Goal: Information Seeking & Learning: Learn about a topic

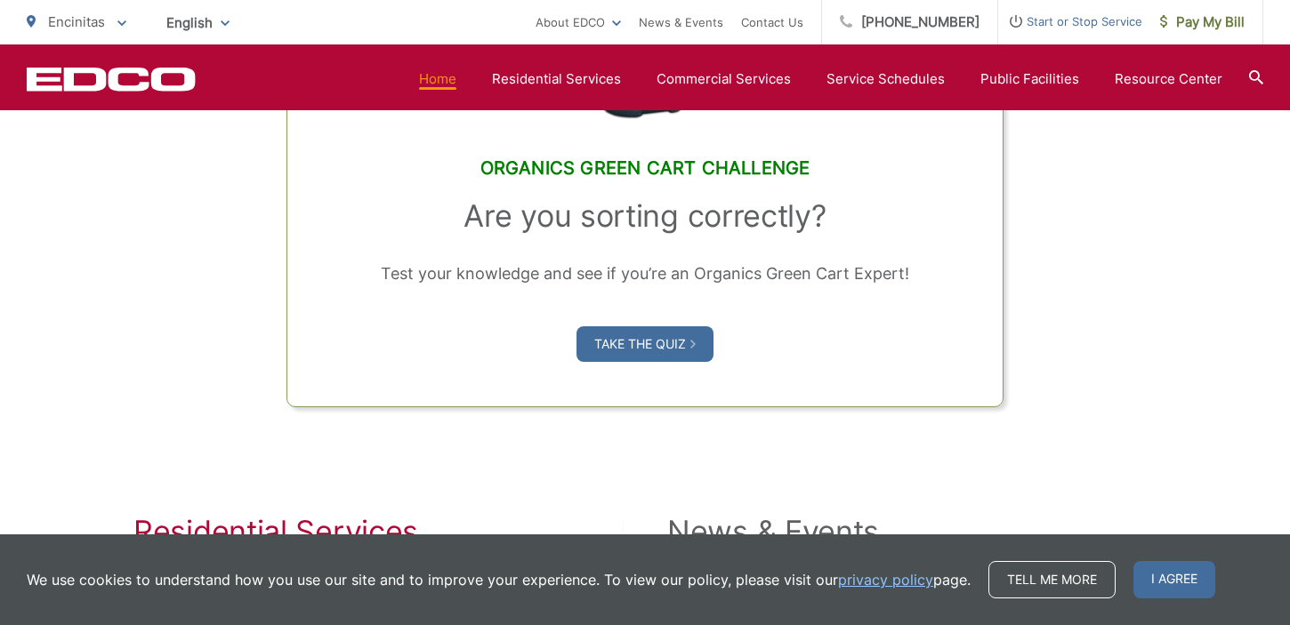
scroll to position [1484, 0]
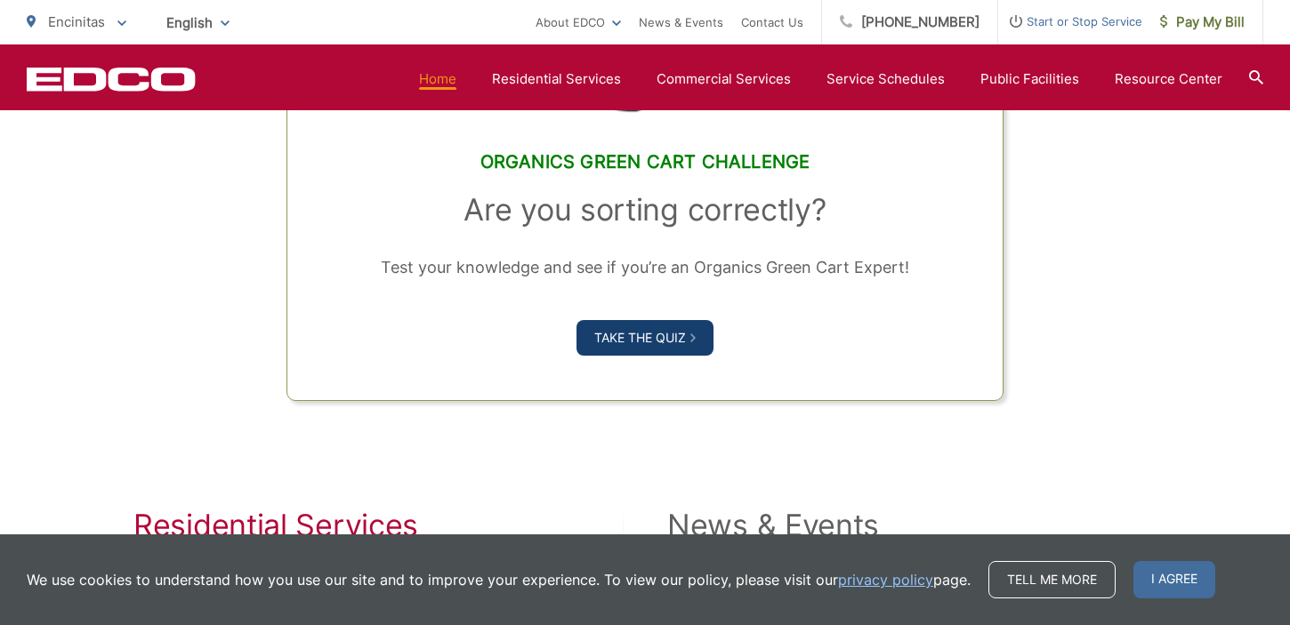
click at [643, 334] on link "Take the Quiz" at bounding box center [644, 338] width 137 height 36
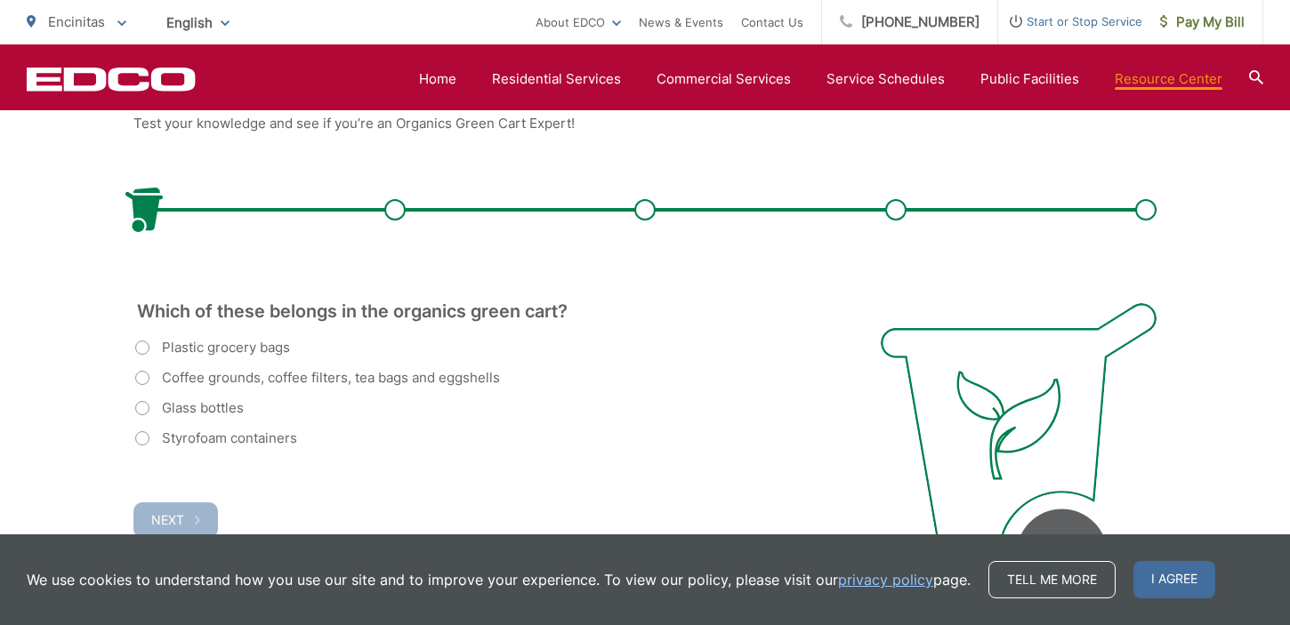
scroll to position [421, 0]
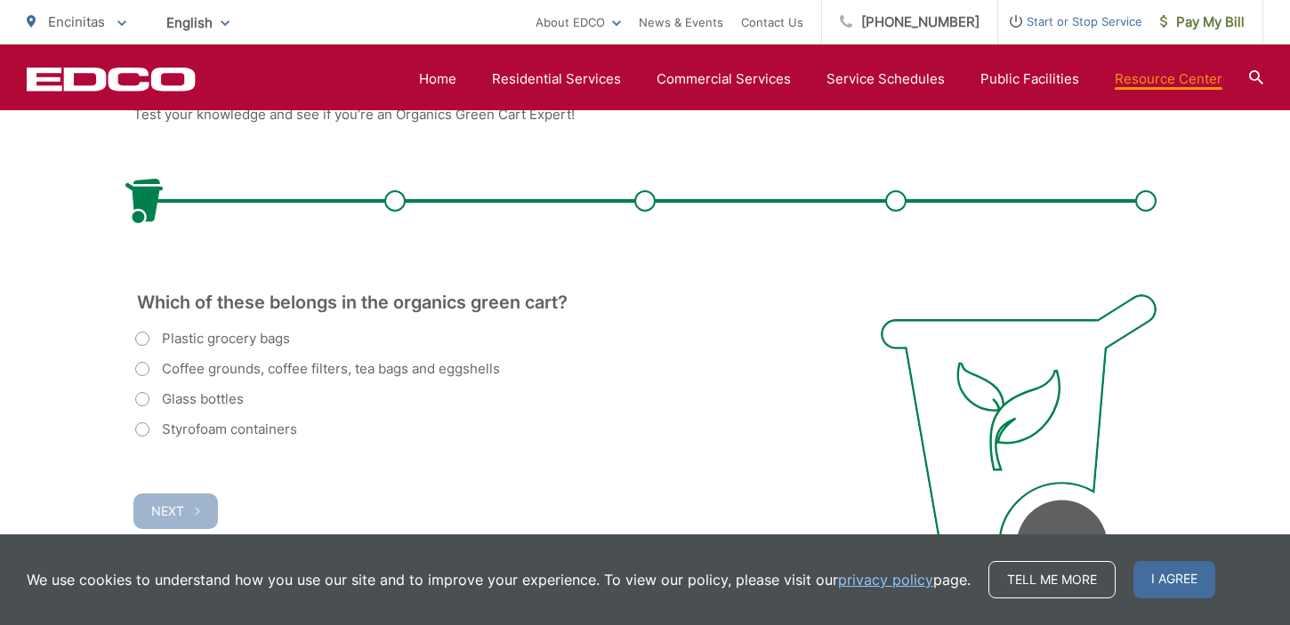
click at [151, 339] on label "Plastic grocery bags" at bounding box center [212, 338] width 155 height 21
radio input "true"
click at [150, 339] on label "Plastic grocery bags" at bounding box center [212, 338] width 155 height 21
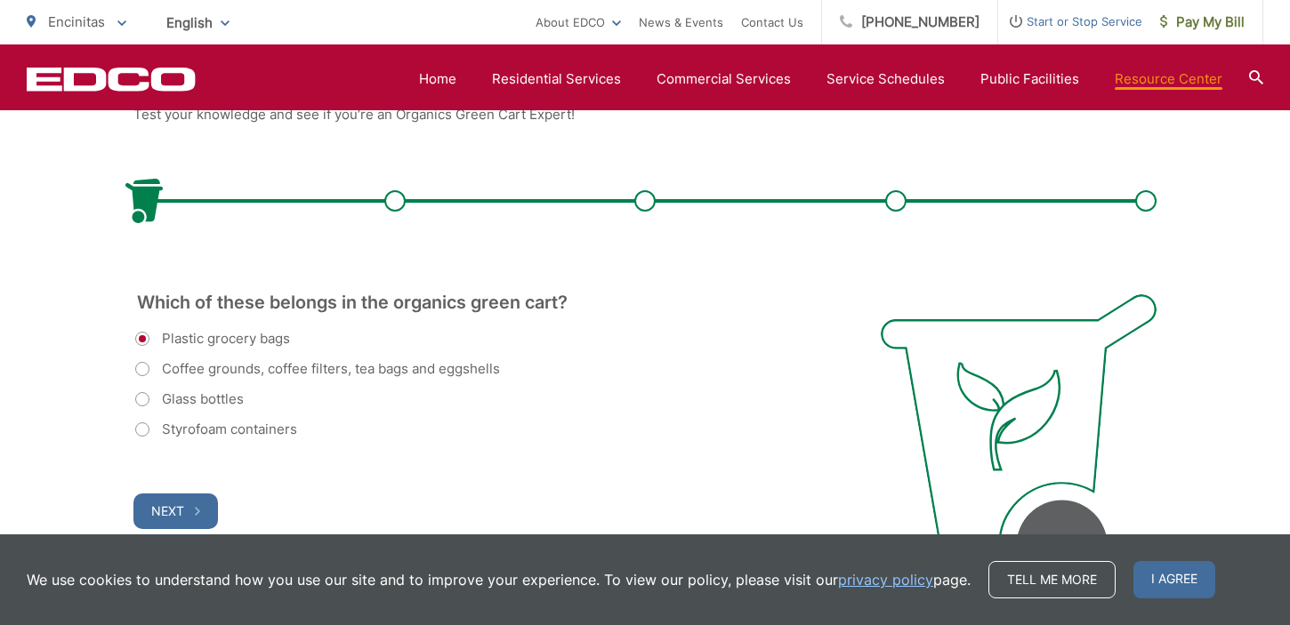
click at [143, 342] on label "Plastic grocery bags" at bounding box center [212, 338] width 155 height 21
click at [144, 336] on label "Plastic grocery bags" at bounding box center [212, 338] width 155 height 21
click at [145, 369] on label "Coffee grounds, coffee filters, tea bags and eggshells" at bounding box center [317, 368] width 365 height 21
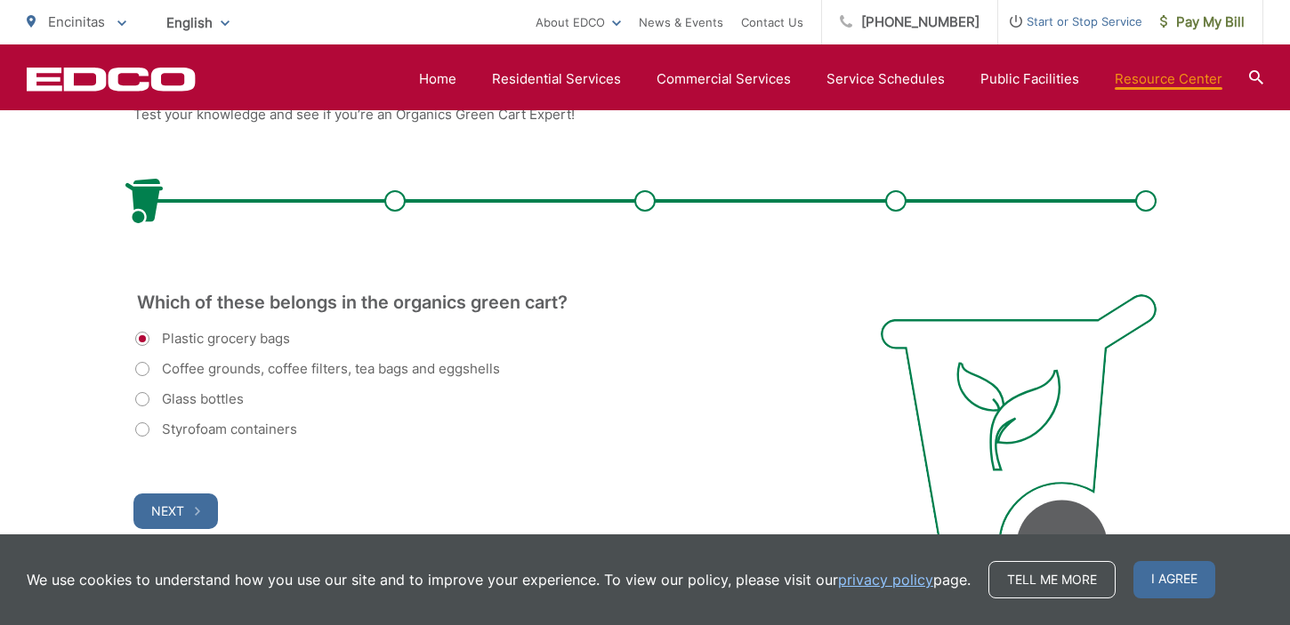
radio input "true"
click at [206, 510] on button "Next" at bounding box center [175, 512] width 84 height 36
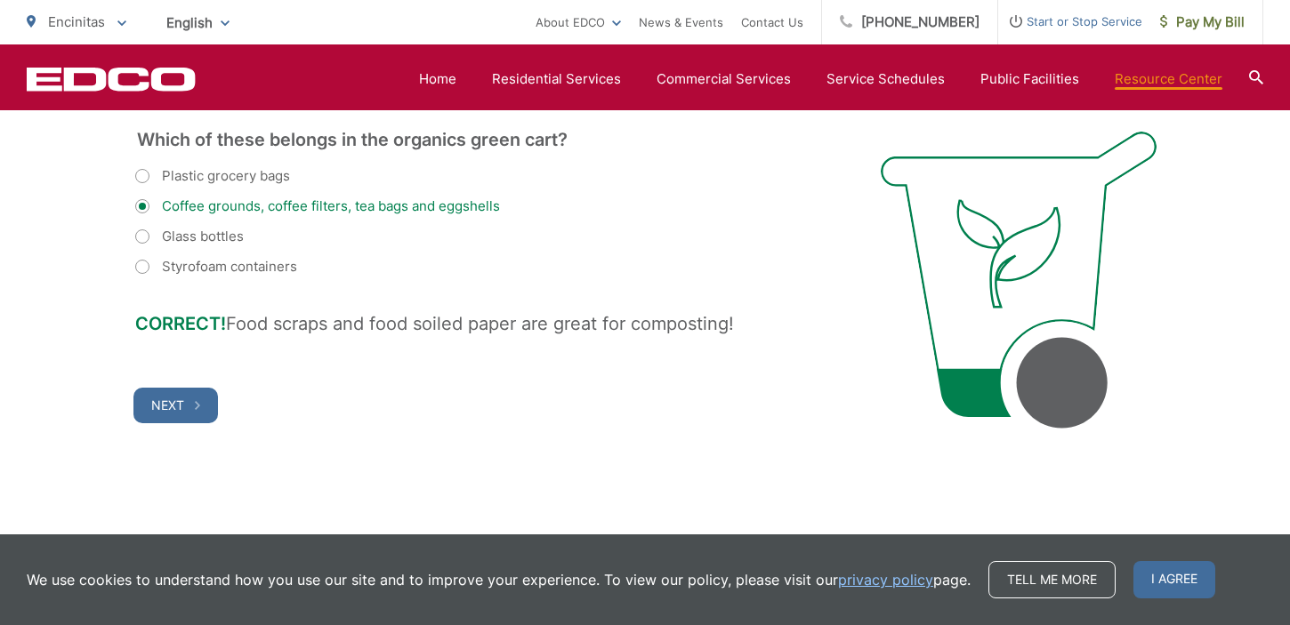
scroll to position [607, 0]
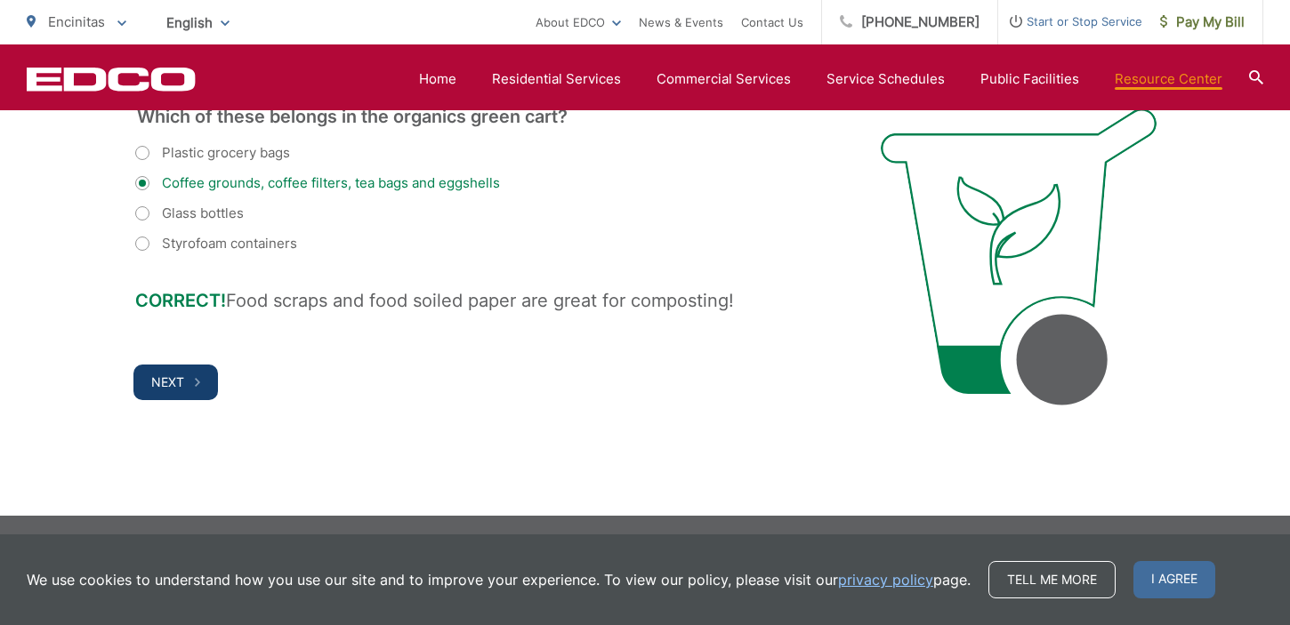
click at [173, 391] on button "Next" at bounding box center [175, 383] width 84 height 36
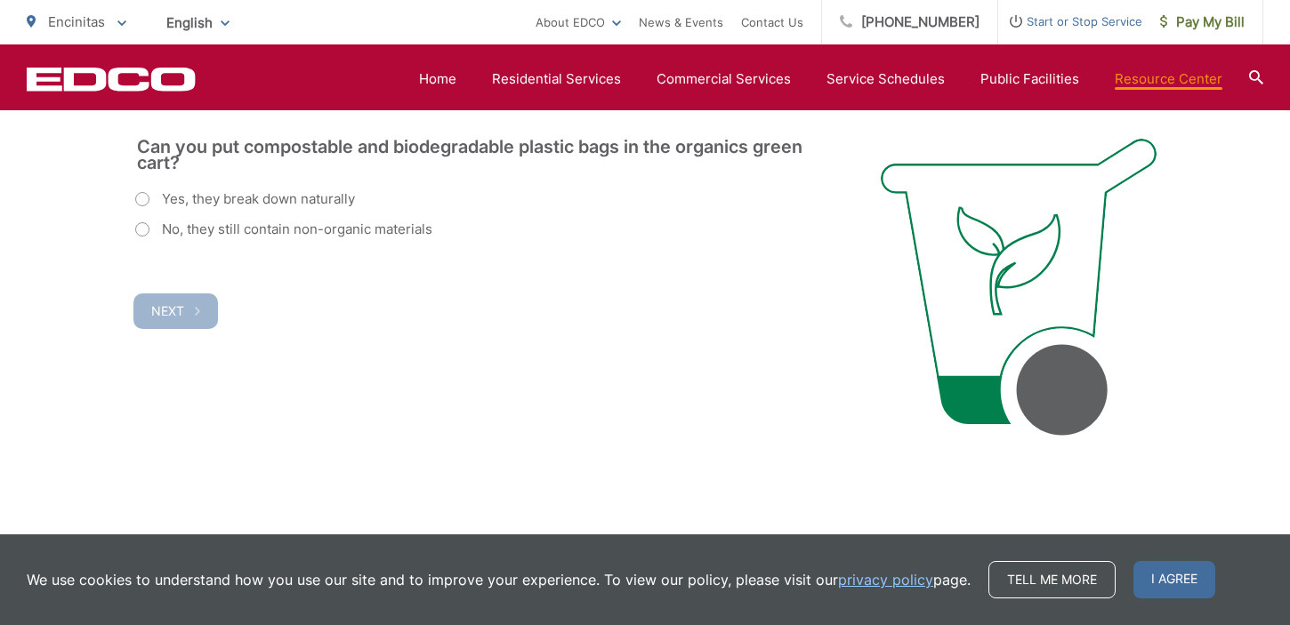
scroll to position [575, 0]
click at [145, 231] on label "No, they still contain non-organic materials" at bounding box center [283, 231] width 297 height 21
radio input "true"
click at [182, 312] on span "Next" at bounding box center [167, 312] width 33 height 15
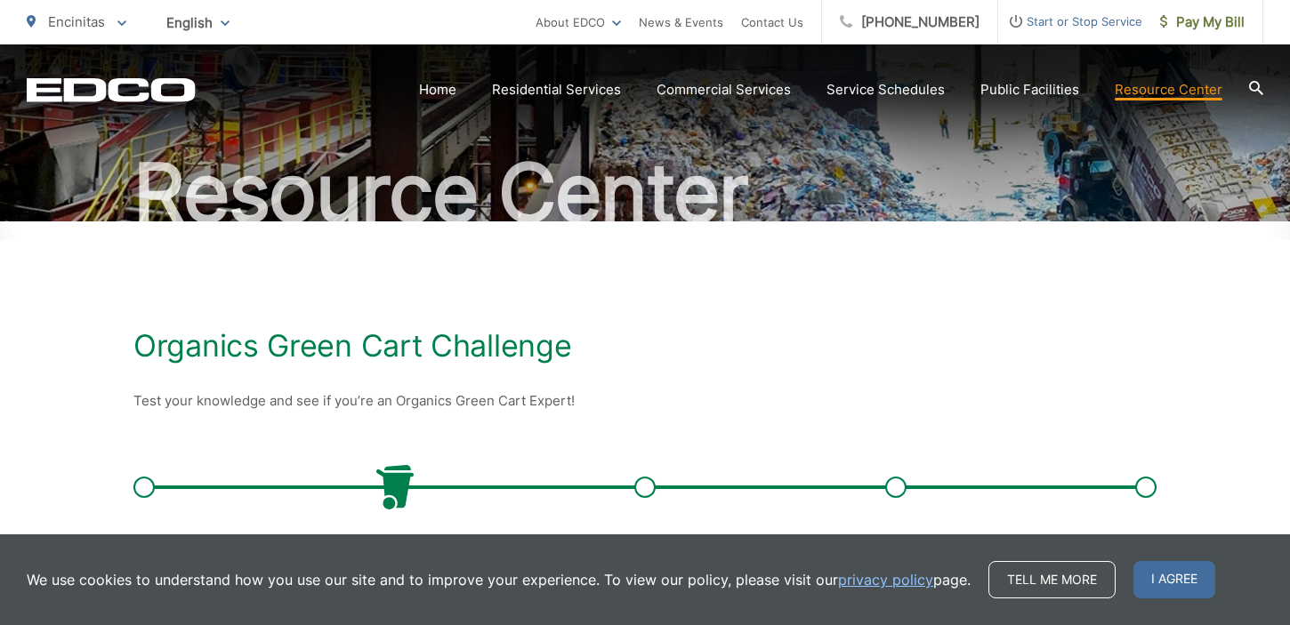
scroll to position [143, 0]
